Goal: Task Accomplishment & Management: Manage account settings

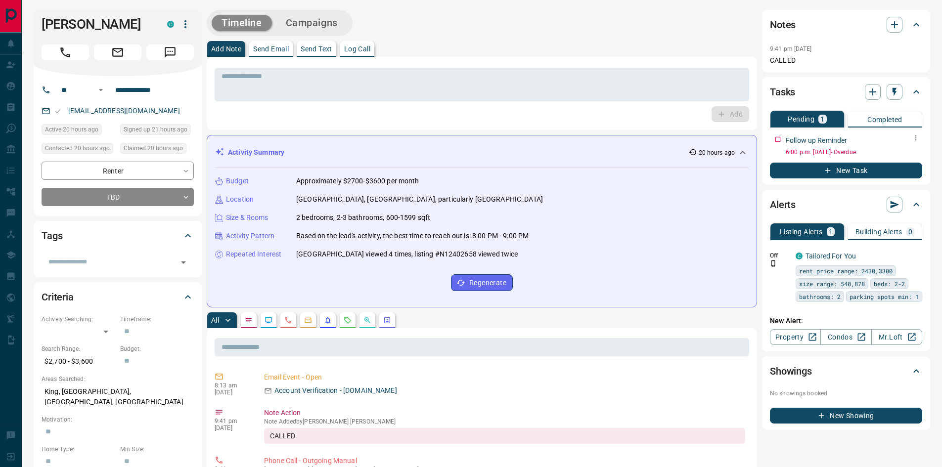
click at [913, 138] on icon "button" at bounding box center [915, 138] width 8 height 8
click at [833, 198] on div at bounding box center [471, 233] width 942 height 467
click at [852, 339] on link "Condos" at bounding box center [845, 337] width 51 height 16
click at [913, 138] on icon "button" at bounding box center [915, 138] width 8 height 8
click at [902, 154] on li "Edit" at bounding box center [899, 156] width 43 height 15
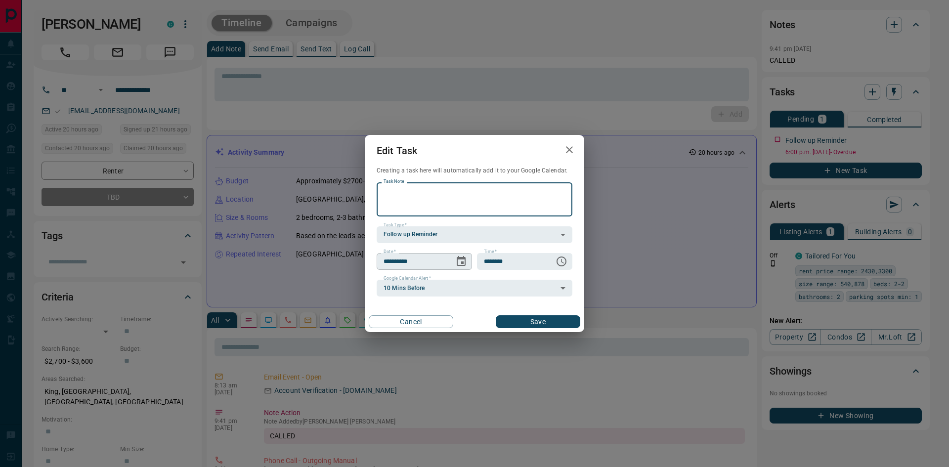
click at [459, 263] on icon "Choose date, selected date is Sep 16, 2025" at bounding box center [461, 262] width 12 height 12
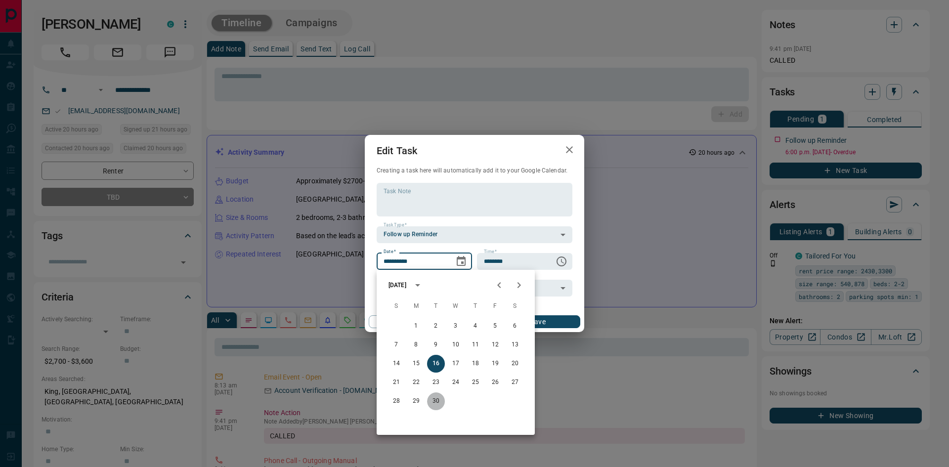
click at [433, 403] on button "30" at bounding box center [436, 401] width 18 height 18
type input "**********"
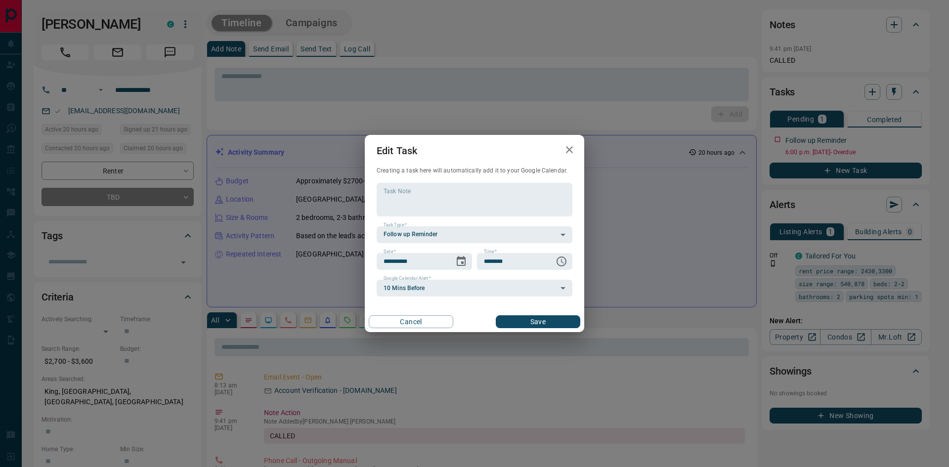
click at [551, 320] on button "Save" at bounding box center [538, 321] width 85 height 13
